Goal: Find specific page/section: Find specific page/section

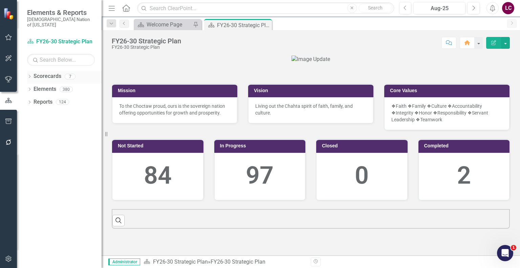
click at [28, 75] on div "Dropdown" at bounding box center [29, 78] width 5 height 6
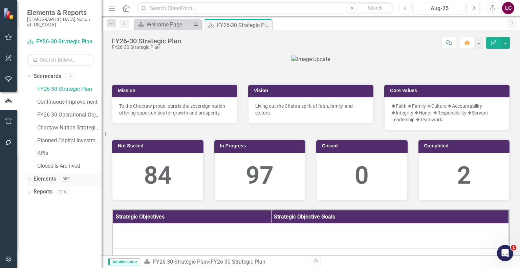
click at [42, 175] on link "Elements" at bounding box center [45, 179] width 23 height 8
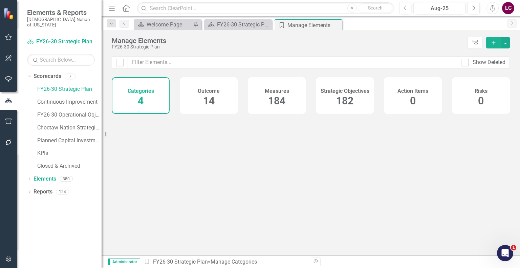
click at [352, 95] on div "Strategic Objectives 182" at bounding box center [345, 95] width 58 height 37
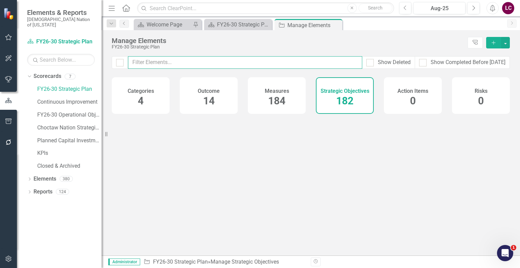
click at [325, 65] on input "text" at bounding box center [245, 62] width 234 height 13
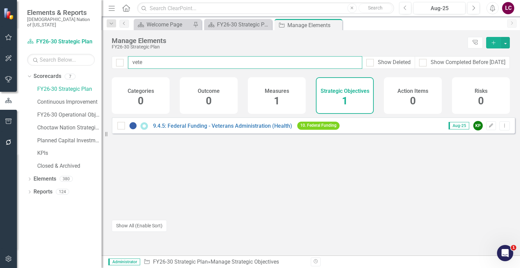
type input "veter"
click at [265, 129] on link "9.4.5: Federal Funding - Veterans Administration (Health)" at bounding box center [222, 126] width 139 height 6
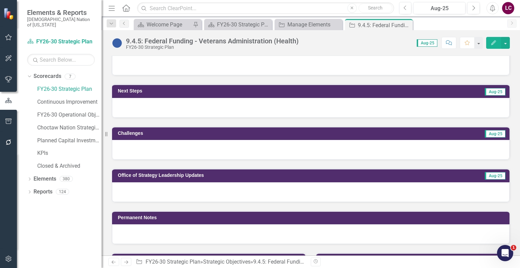
scroll to position [305, 0]
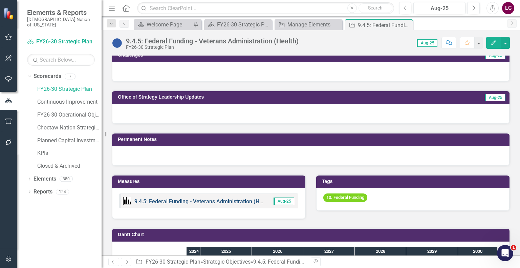
click at [174, 198] on link "9.4.5: Federal Funding - Veterans Administration (Health) KPIs" at bounding box center [210, 201] width 152 height 6
